Goal: Transaction & Acquisition: Purchase product/service

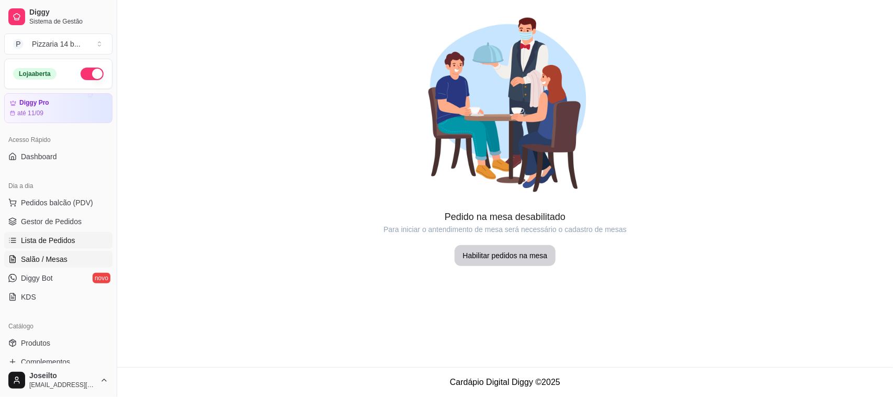
click at [37, 237] on span "Lista de Pedidos" at bounding box center [48, 240] width 54 height 10
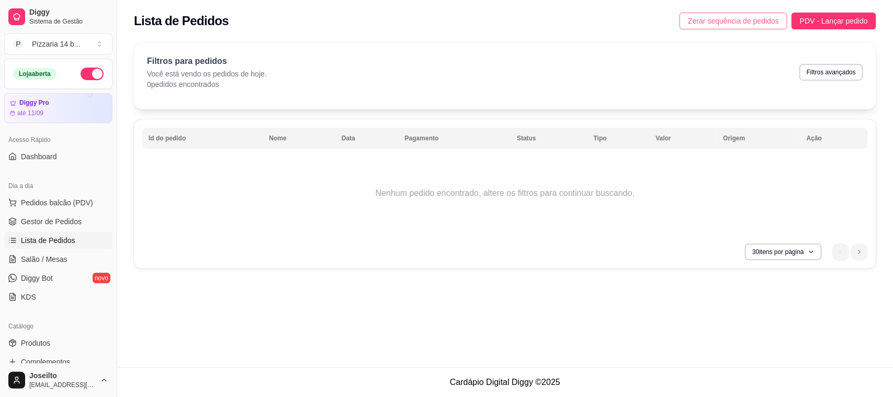
click at [752, 27] on button "Zerar sequência de pedidos" at bounding box center [734, 21] width 108 height 17
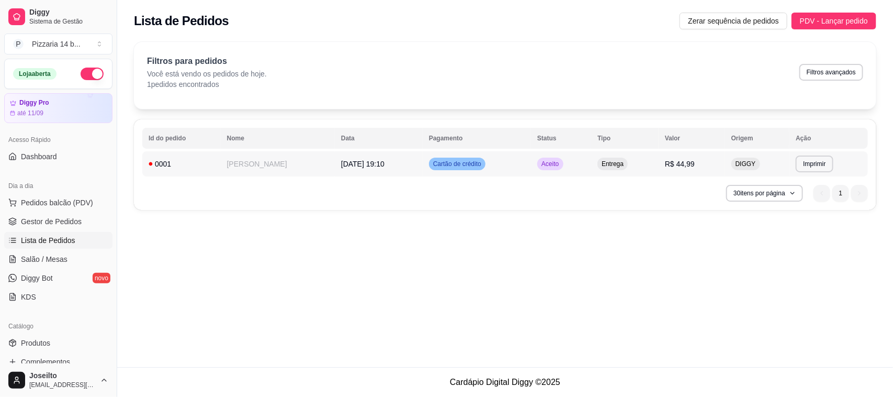
click at [166, 169] on td "0001" at bounding box center [181, 163] width 78 height 25
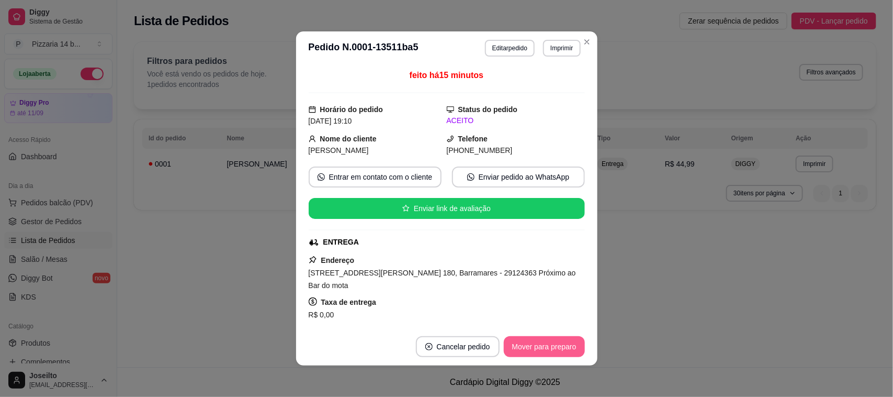
click at [536, 346] on button "Mover para preparo" at bounding box center [544, 346] width 81 height 21
click at [536, 346] on button "Mover para entrega" at bounding box center [544, 346] width 81 height 21
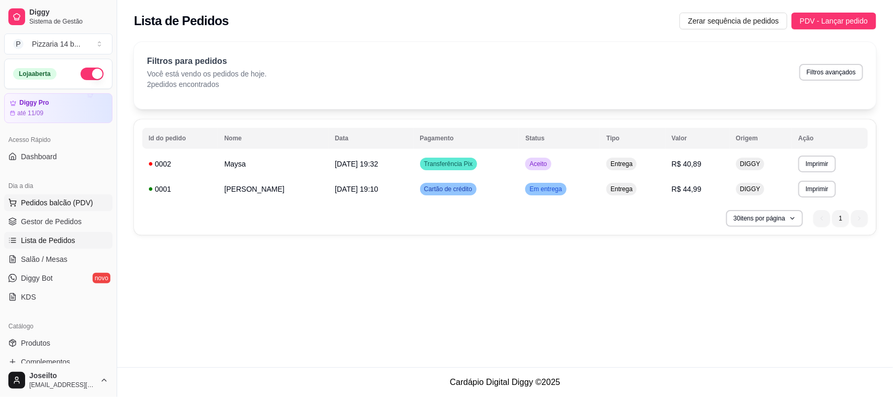
click at [58, 207] on span "Pedidos balcão (PDV)" at bounding box center [57, 202] width 72 height 10
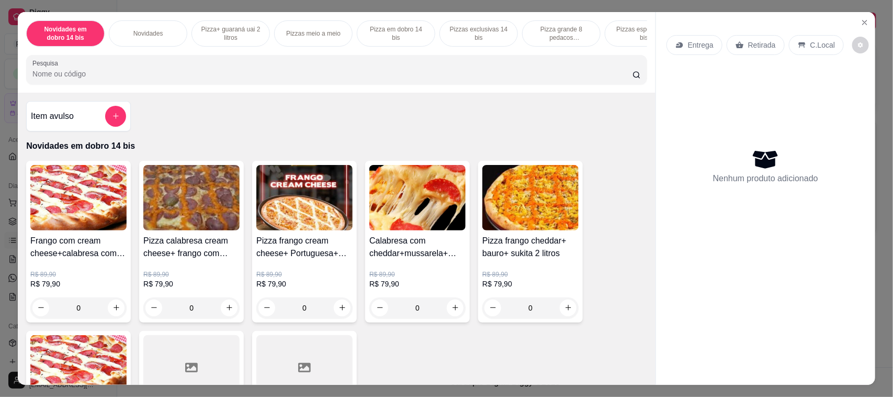
click at [546, 31] on p "Pizza grande 8 pedacos promocionais" at bounding box center [561, 33] width 61 height 17
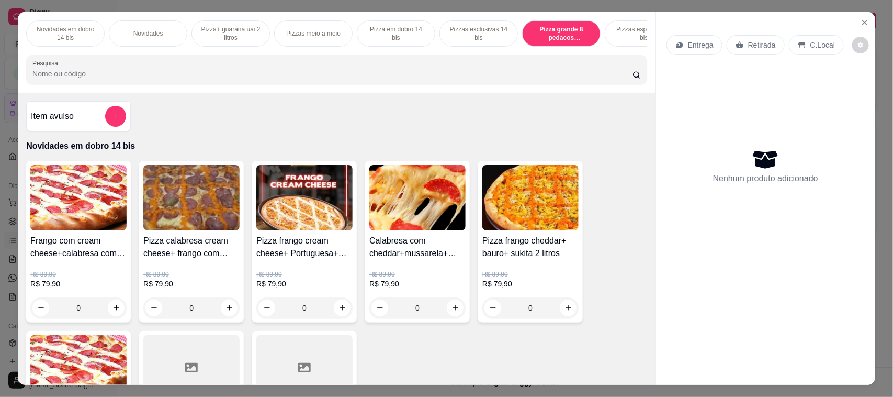
scroll to position [21, 0]
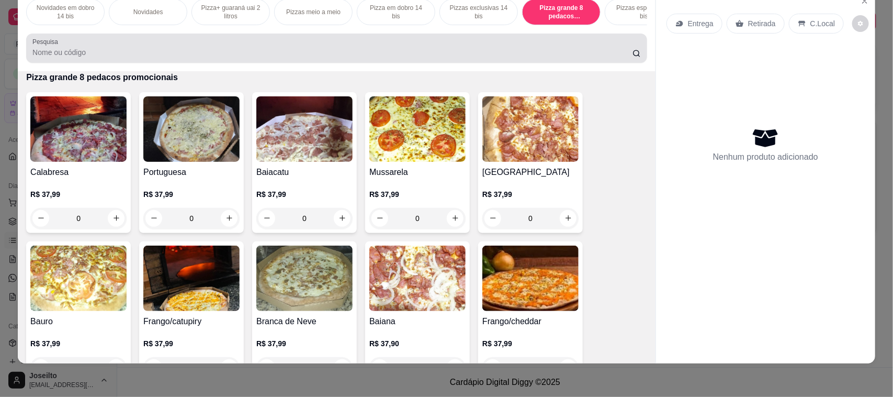
click at [354, 55] on div at bounding box center [336, 48] width 608 height 21
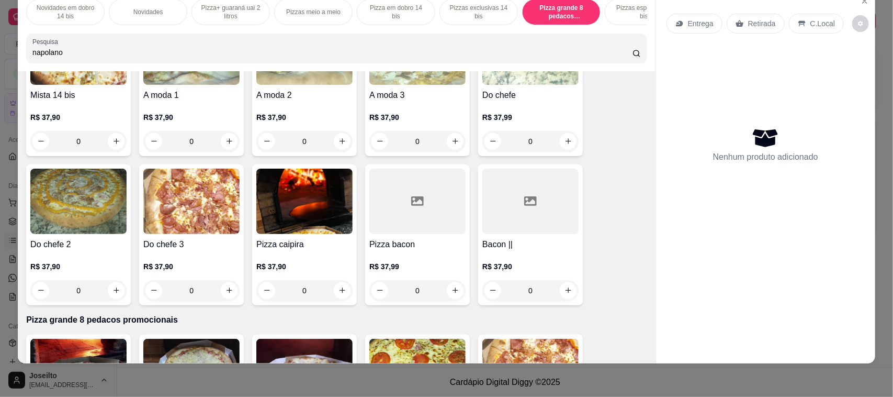
scroll to position [2420, 0]
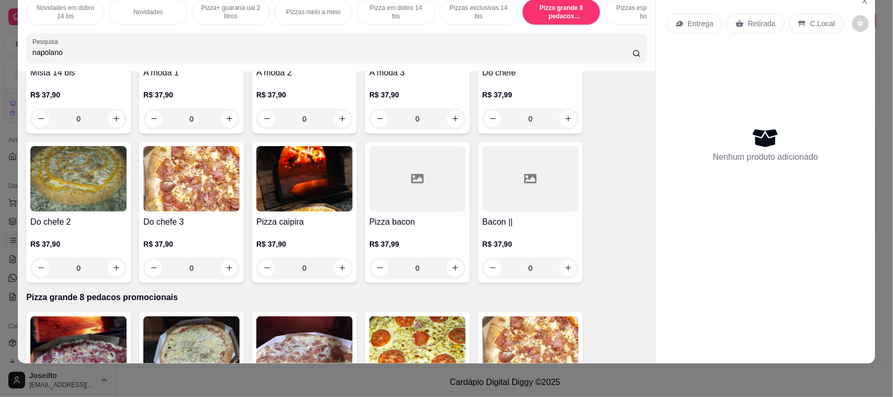
click at [82, 58] on input "napolano" at bounding box center [332, 52] width 600 height 10
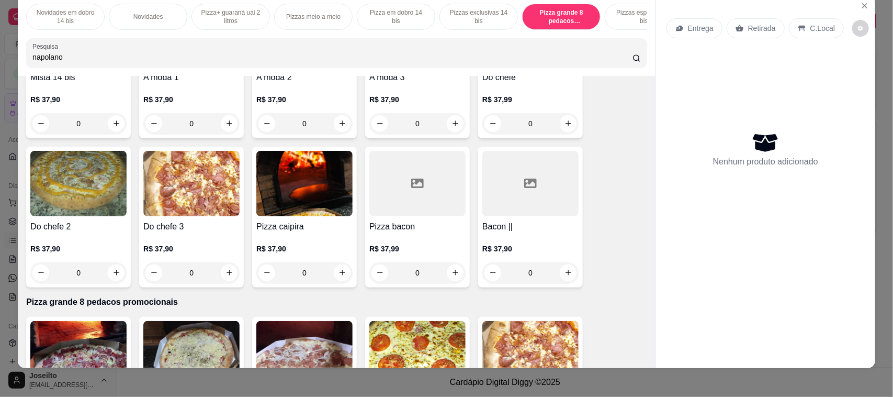
scroll to position [21, 0]
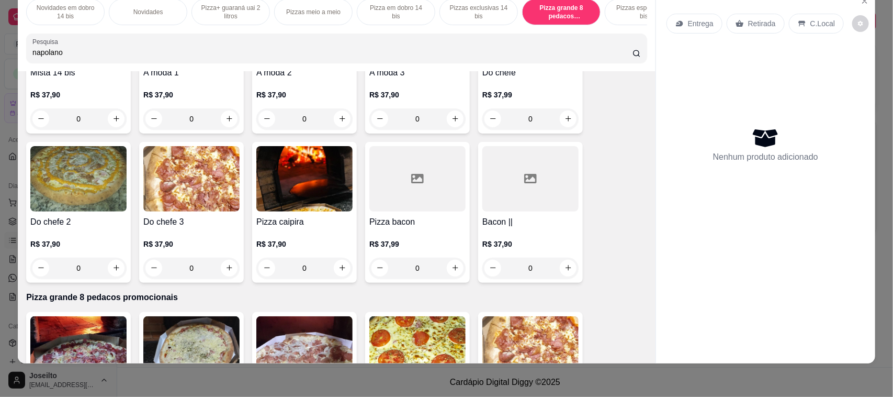
click at [95, 58] on input "napolano" at bounding box center [332, 52] width 600 height 10
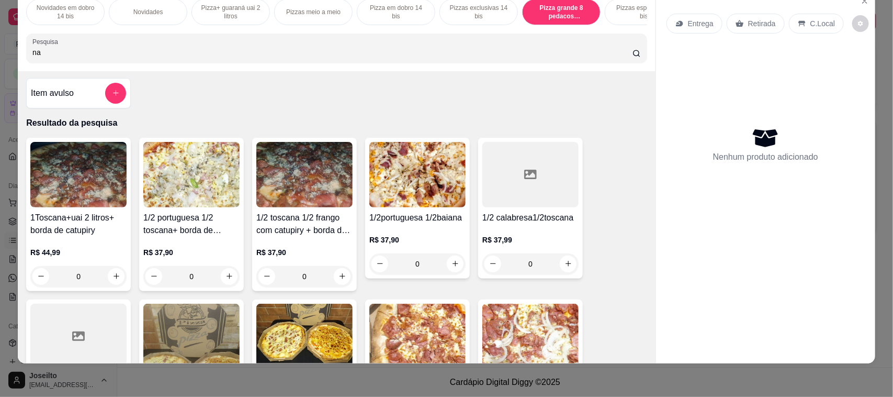
scroll to position [0, 0]
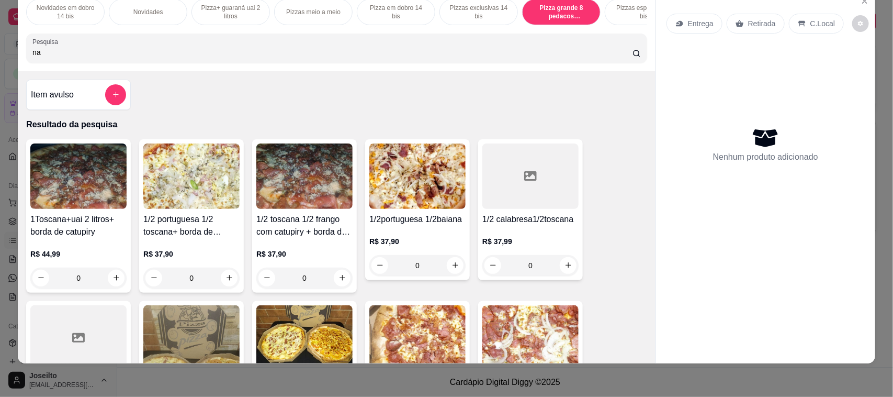
type input "n"
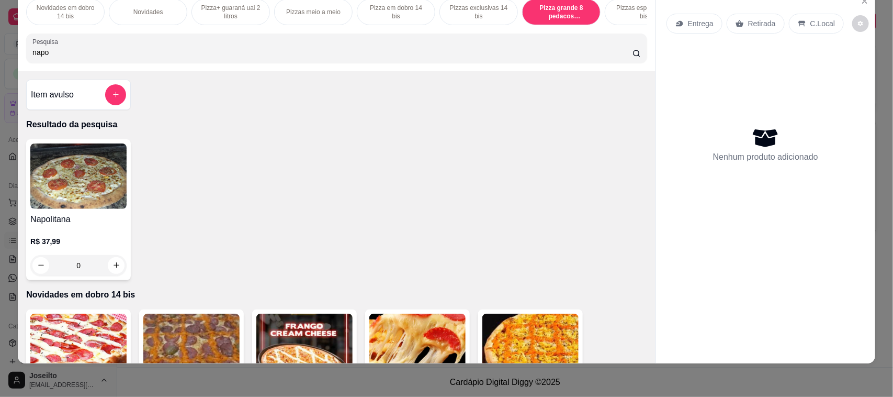
type input "napo"
click at [85, 174] on img at bounding box center [78, 175] width 96 height 65
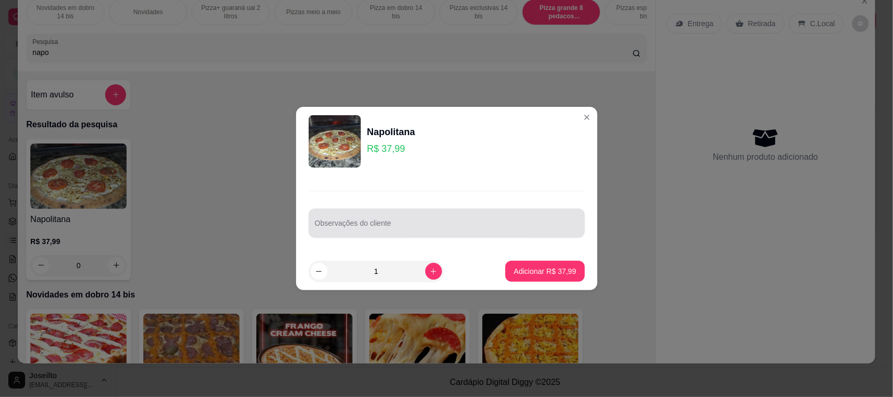
click at [383, 213] on div at bounding box center [447, 222] width 264 height 21
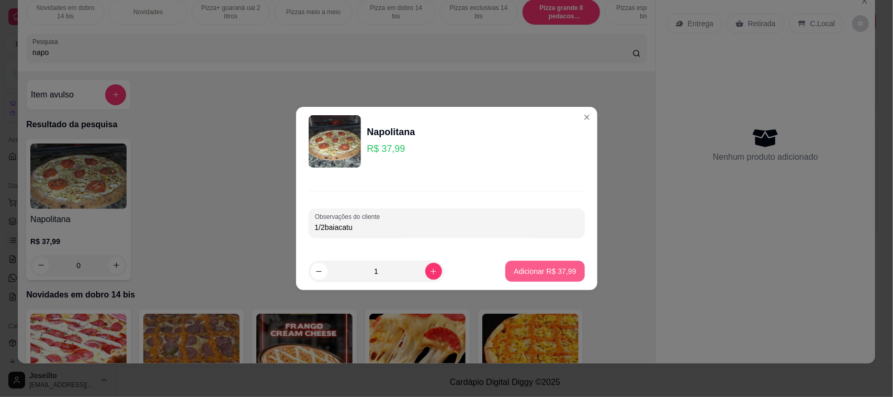
type input "1/2baiacatu"
click at [529, 271] on p "Adicionar R$ 37,99" at bounding box center [545, 271] width 62 height 10
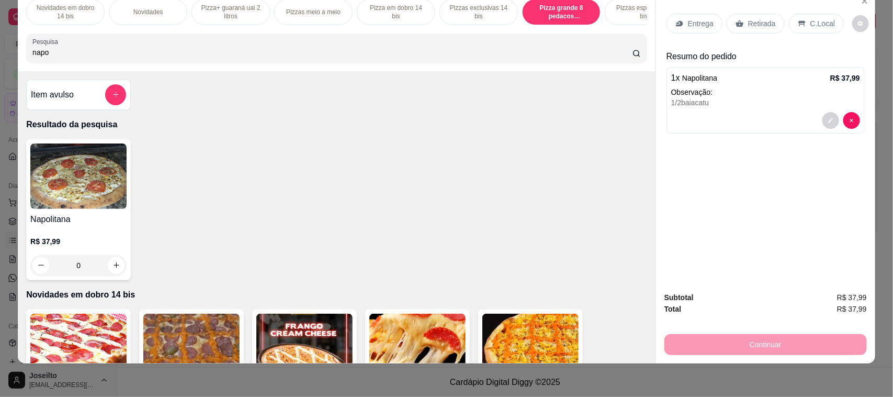
click at [751, 21] on p "Retirada" at bounding box center [762, 23] width 28 height 10
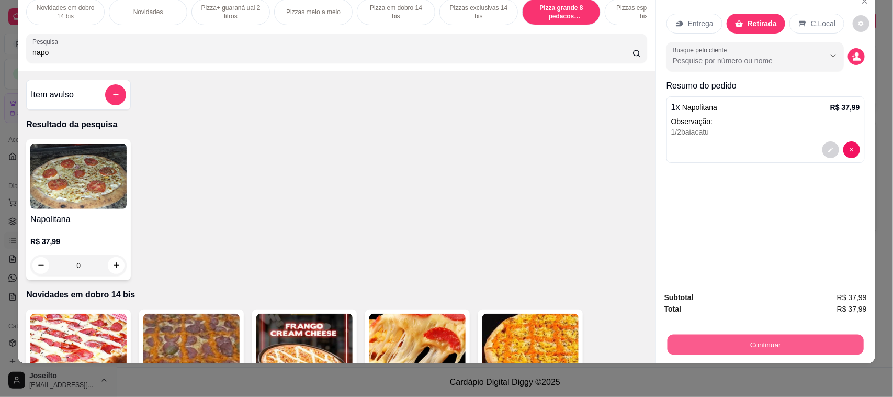
click at [738, 336] on button "Continuar" at bounding box center [766, 344] width 196 height 20
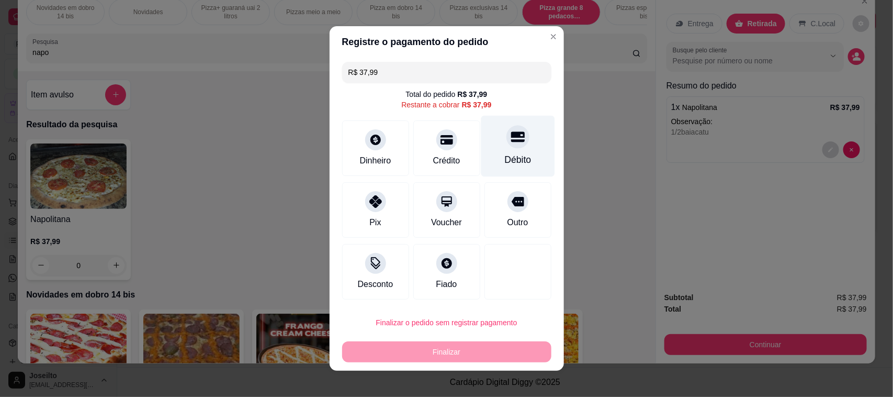
click at [524, 151] on div "Débito" at bounding box center [518, 146] width 74 height 61
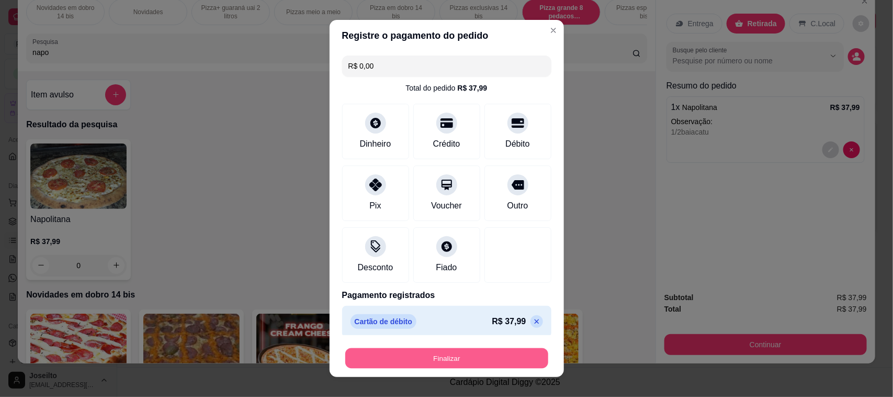
click at [461, 356] on button "Finalizar" at bounding box center [446, 358] width 203 height 20
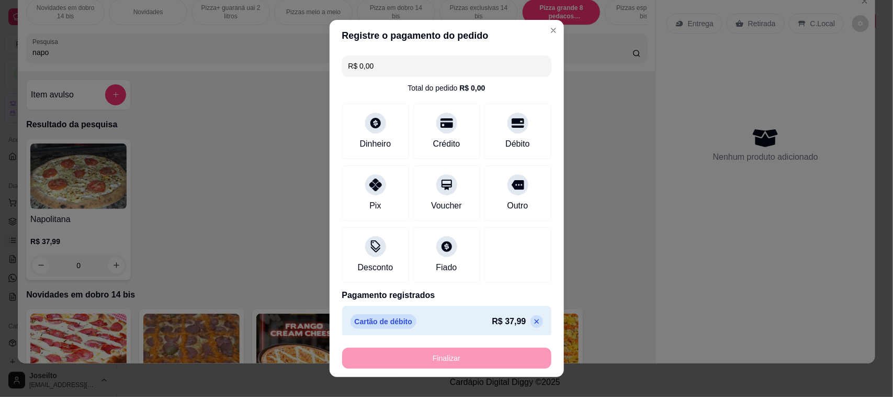
type input "-R$ 37,99"
